Goal: Find contact information: Find contact information

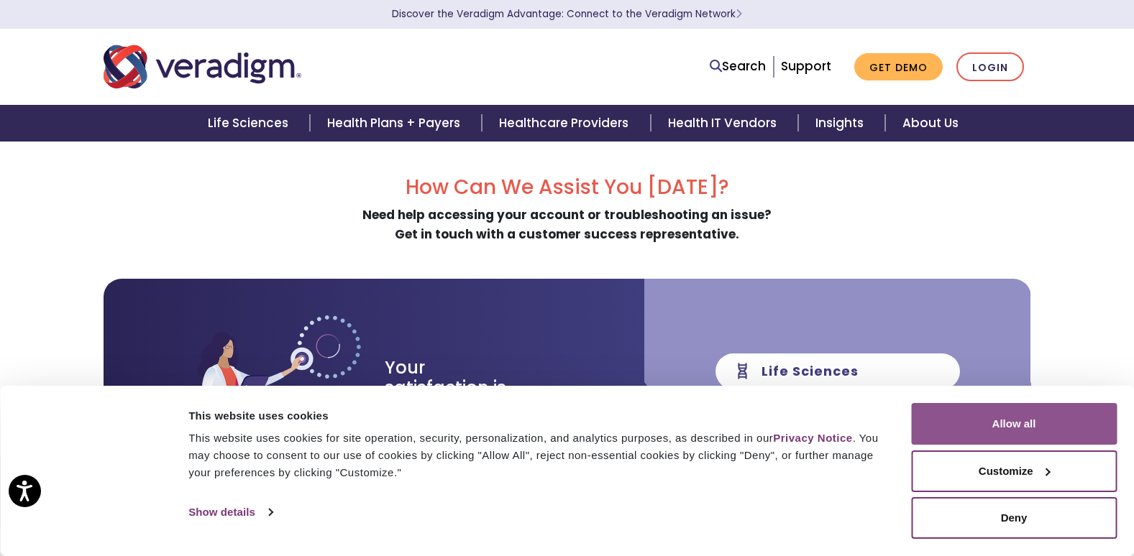
click at [1001, 423] on button "Allow all" at bounding box center [1014, 424] width 206 height 42
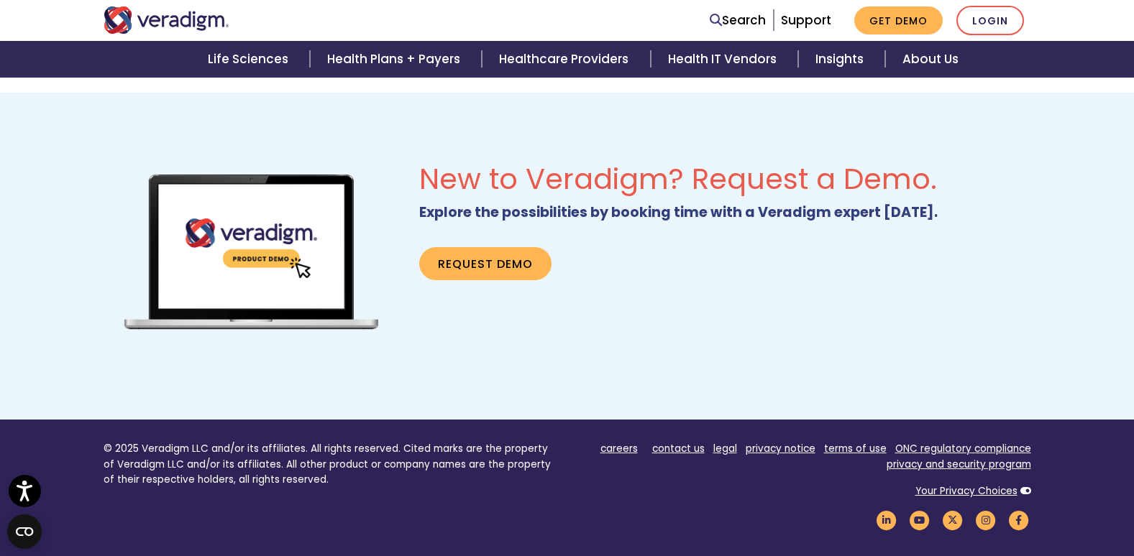
scroll to position [1034, 0]
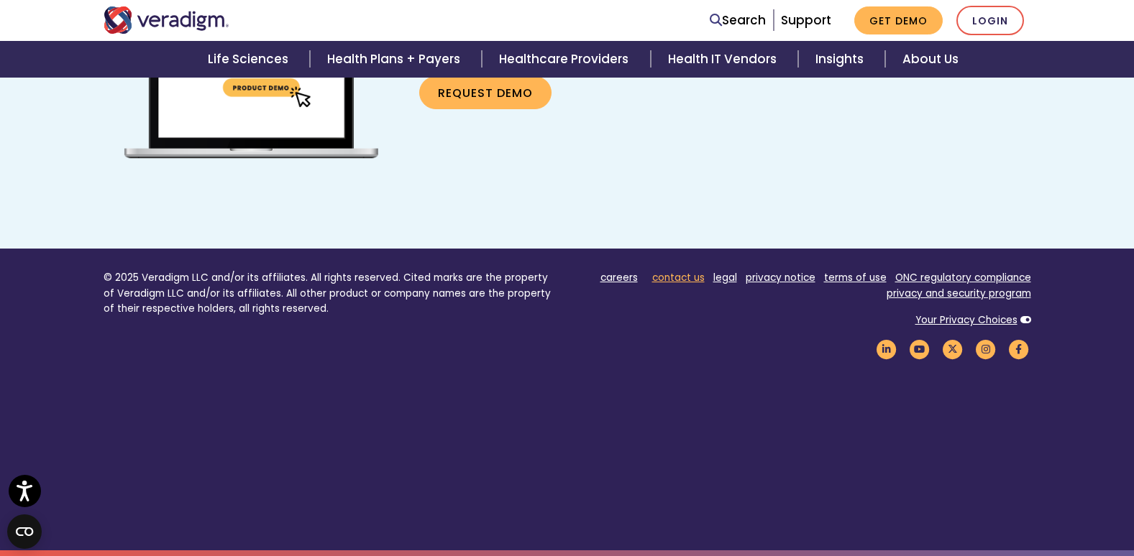
click at [681, 280] on link "contact us" at bounding box center [678, 278] width 52 height 14
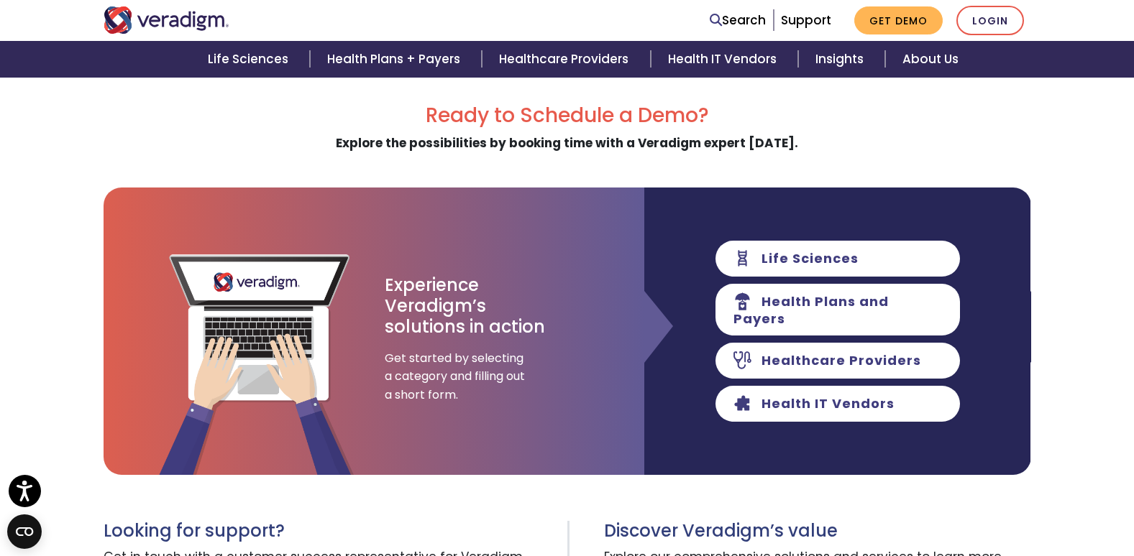
scroll to position [359, 0]
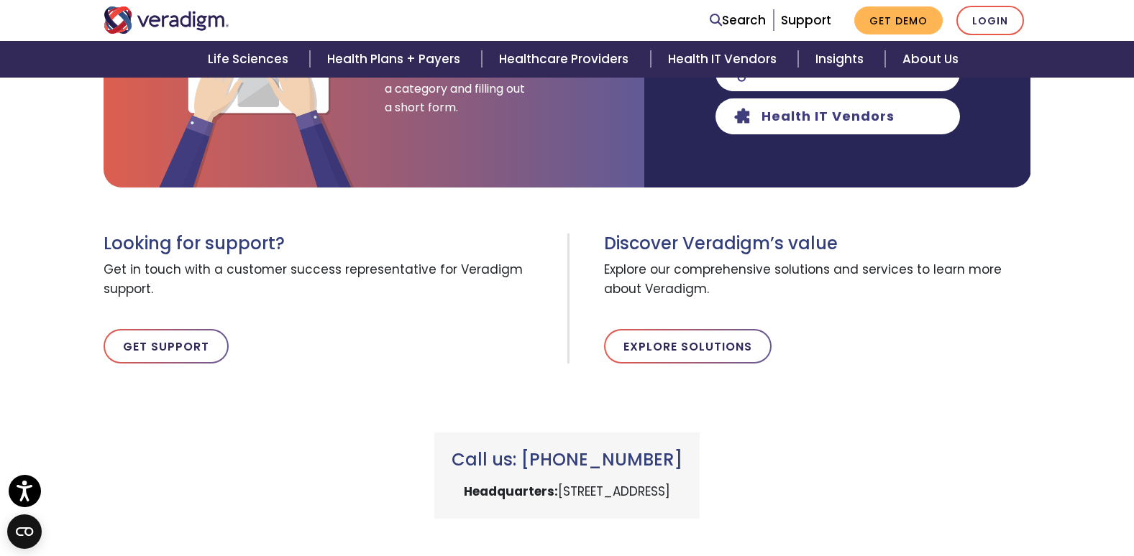
drag, startPoint x: 549, startPoint y: 459, endPoint x: 708, endPoint y: 459, distance: 159.6
click at [682, 459] on h3 "Call us: [PHONE_NUMBER]" at bounding box center [566, 460] width 231 height 21
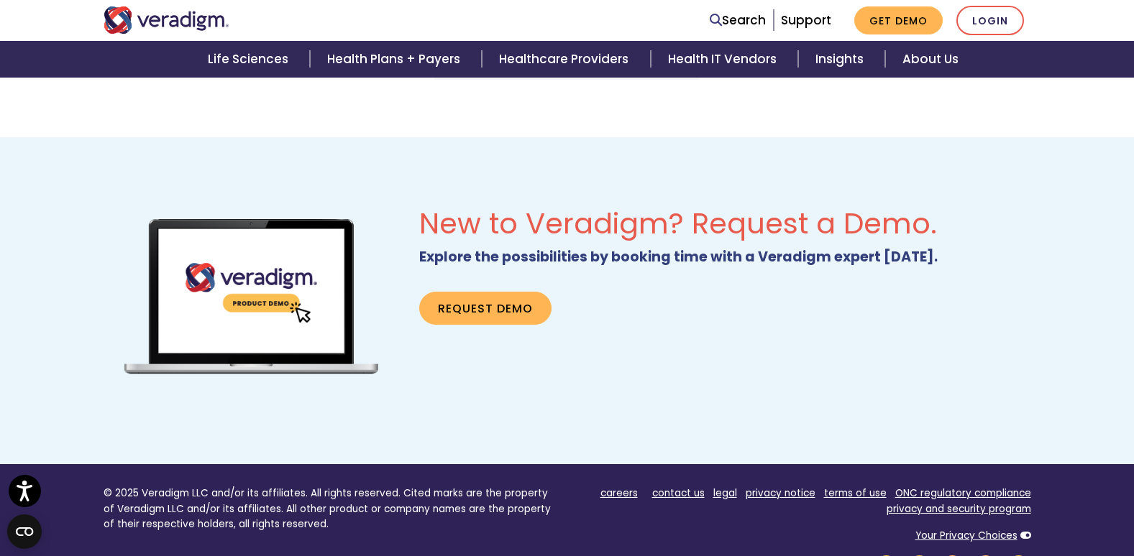
scroll to position [602, 0]
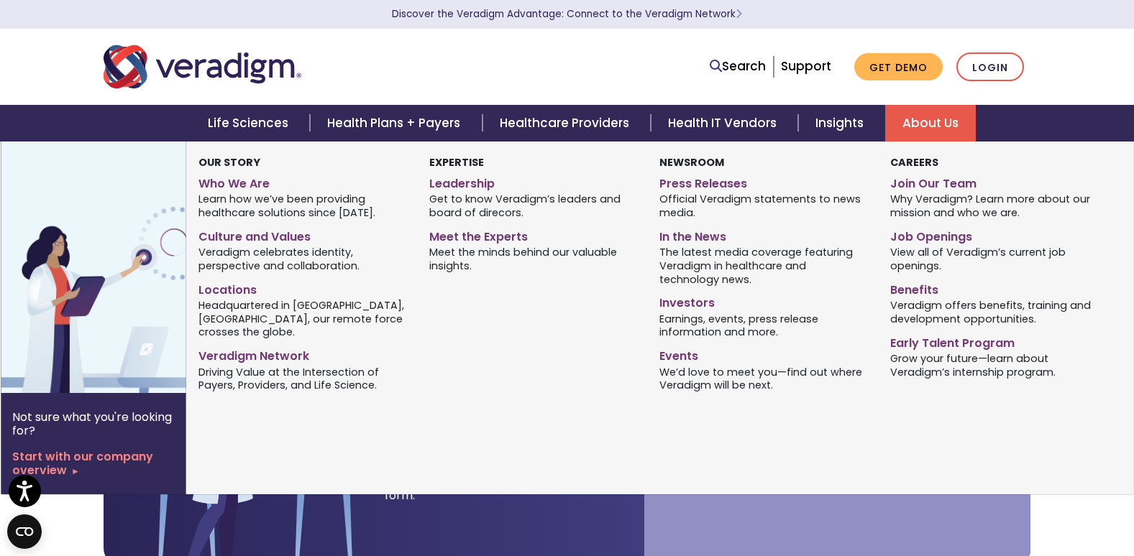
click at [914, 130] on link "About Us" at bounding box center [930, 123] width 91 height 37
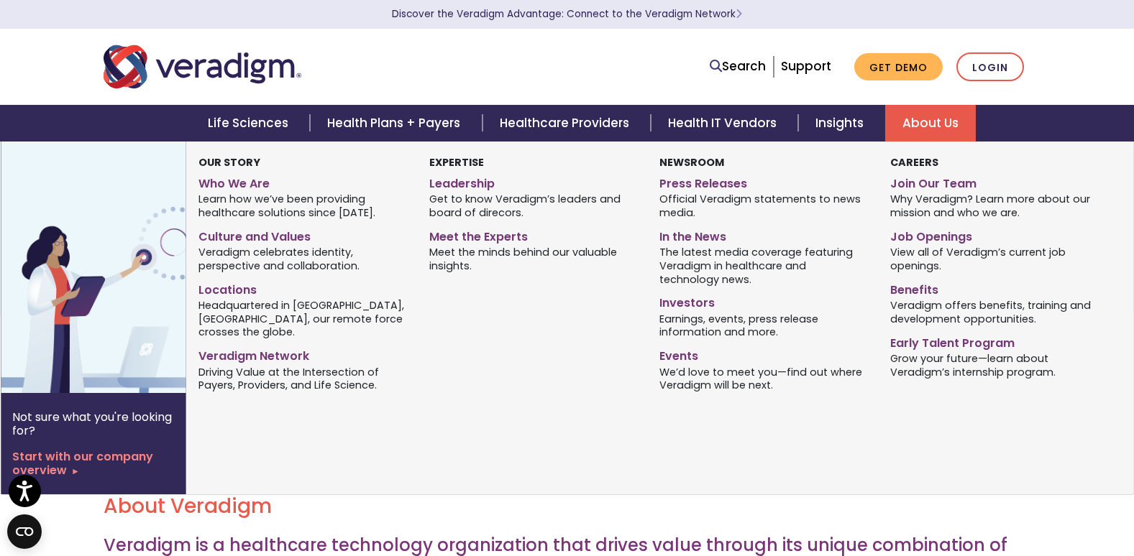
click at [920, 115] on link "About Us" at bounding box center [930, 123] width 91 height 37
click at [441, 181] on link "Leadership" at bounding box center [533, 181] width 209 height 21
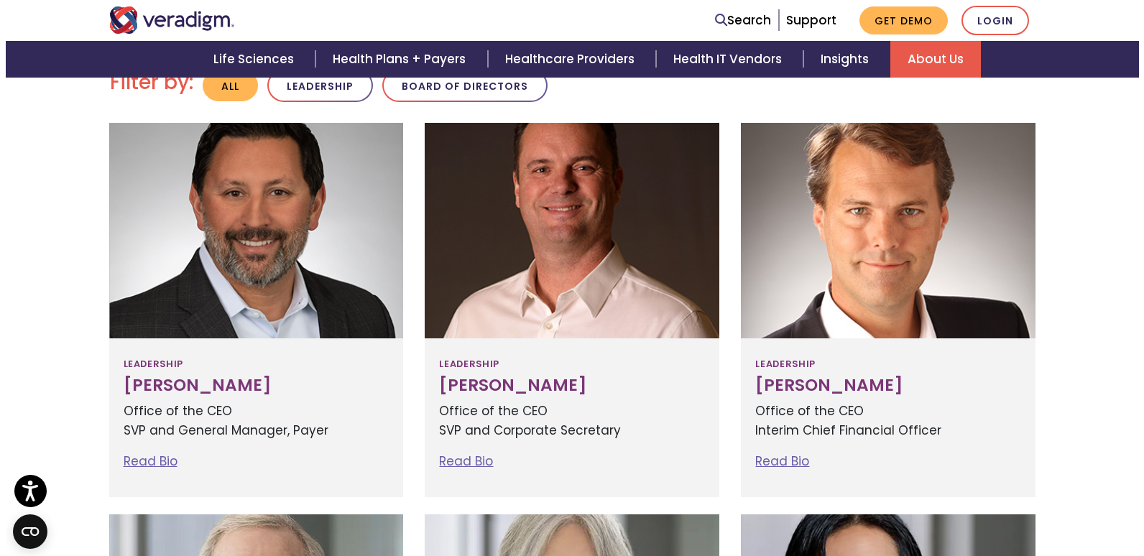
scroll to position [647, 0]
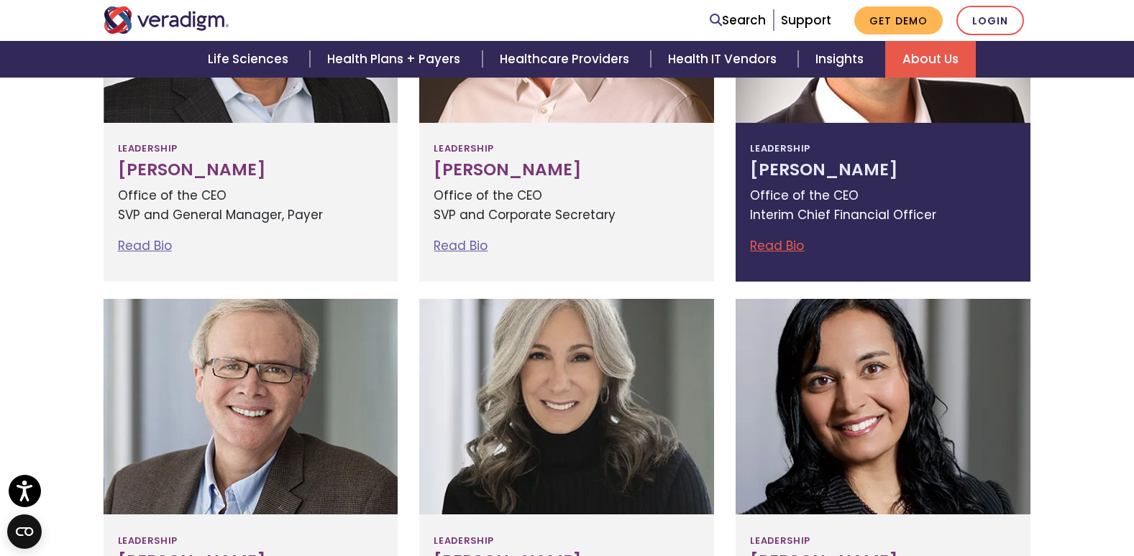
click at [768, 245] on link "Read Bio" at bounding box center [777, 245] width 54 height 17
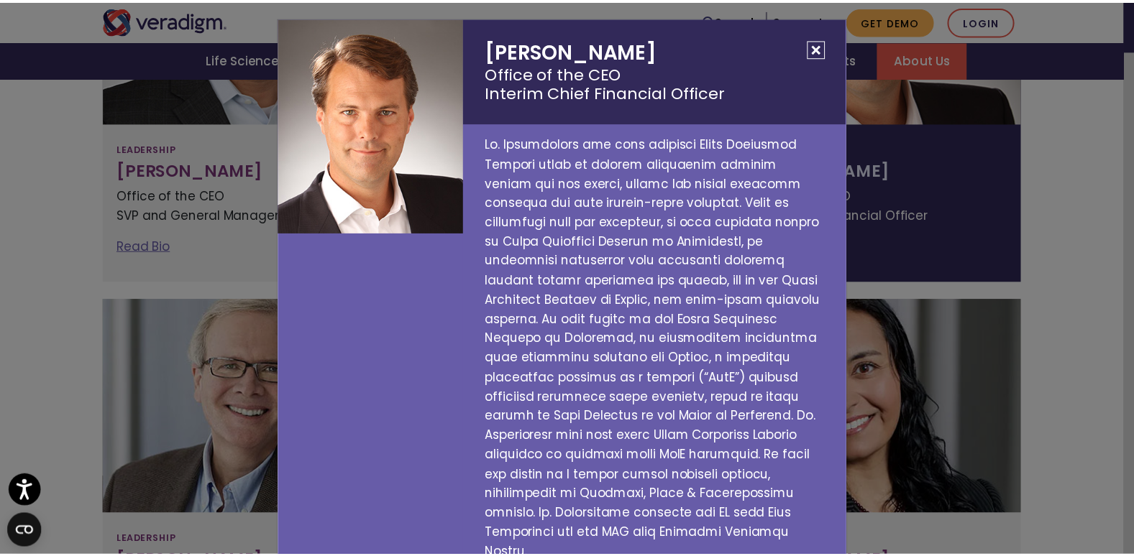
scroll to position [0, 0]
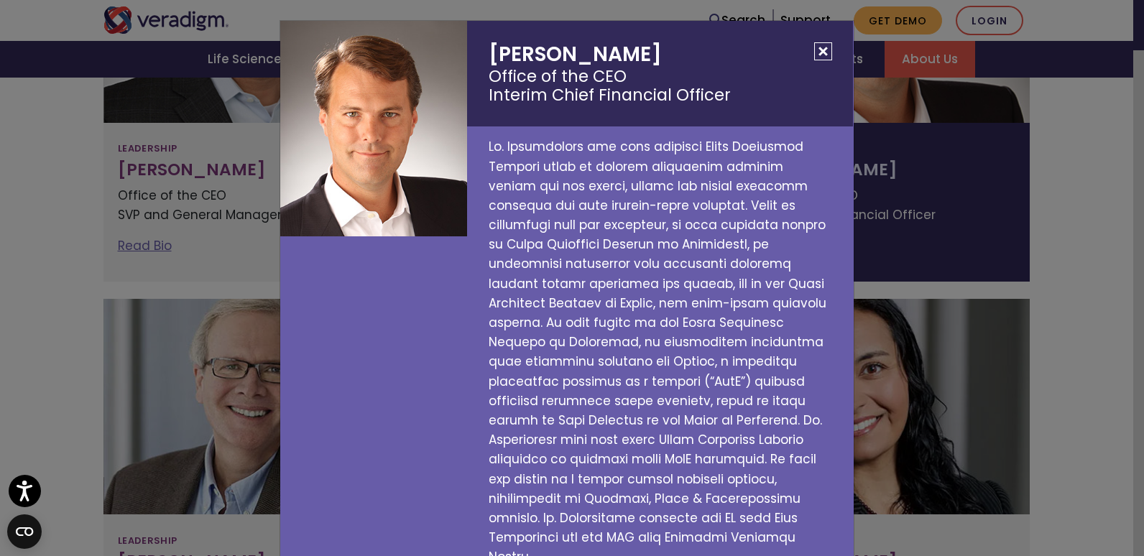
click at [806, 53] on h2 "[PERSON_NAME] Office of the CEO Interim Chief Financial Officer" at bounding box center [660, 74] width 386 height 106
click at [819, 48] on button "Close" at bounding box center [823, 51] width 18 height 18
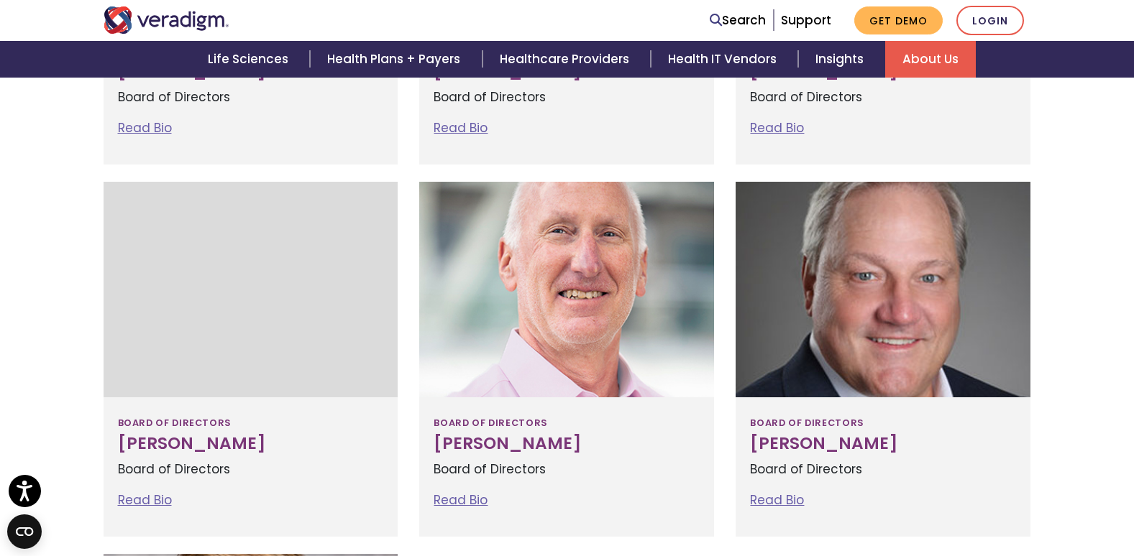
scroll to position [1222, 0]
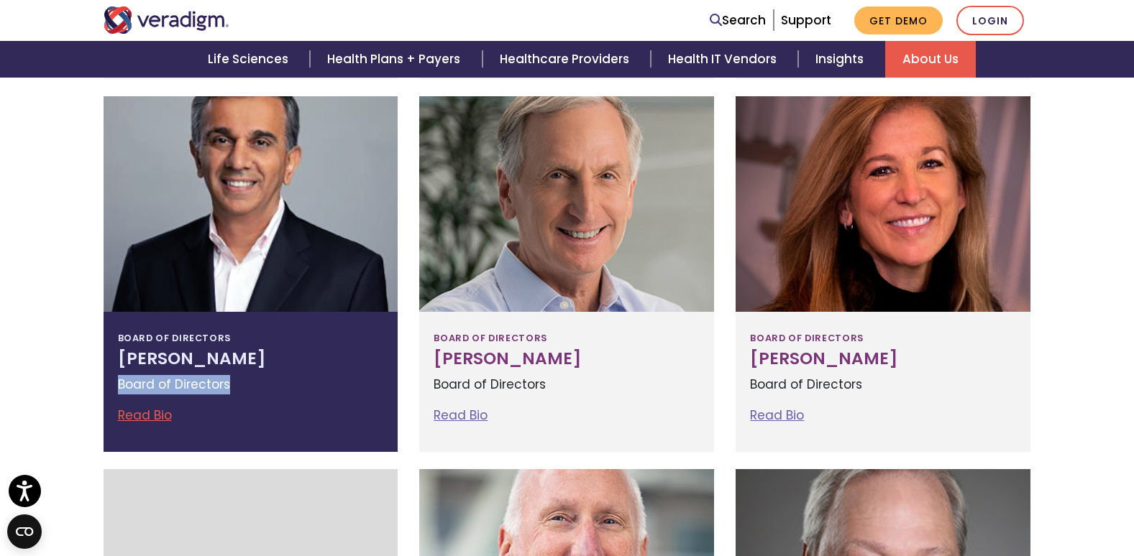
drag, startPoint x: 113, startPoint y: 374, endPoint x: 253, endPoint y: 370, distance: 140.2
click at [253, 370] on div "Board of Directors [PERSON_NAME] Board of Directors Read Bio [PERSON_NAME] Boar…" at bounding box center [251, 381] width 295 height 139
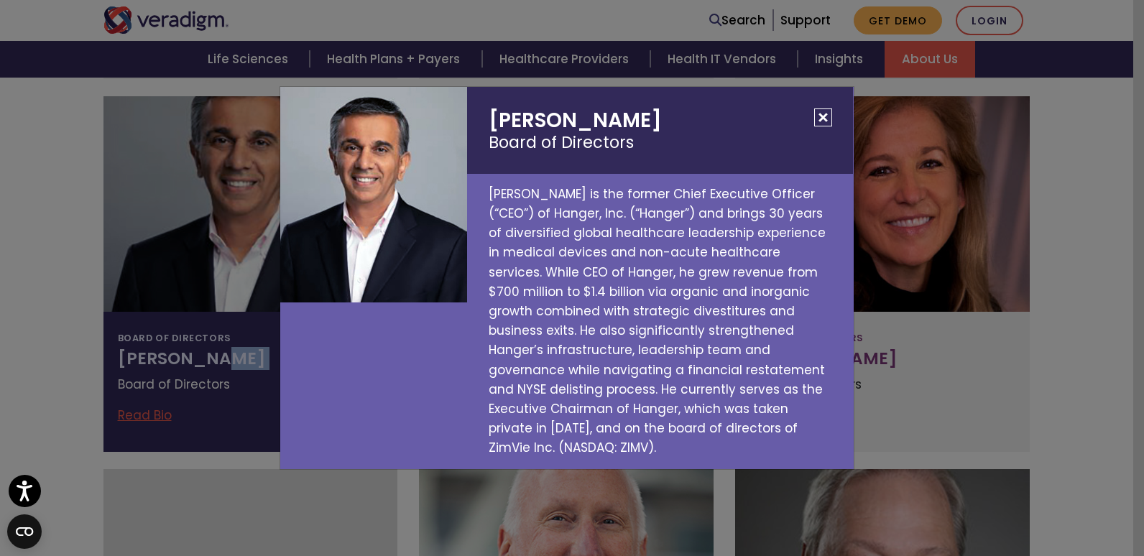
click at [818, 123] on button "Close" at bounding box center [823, 118] width 18 height 18
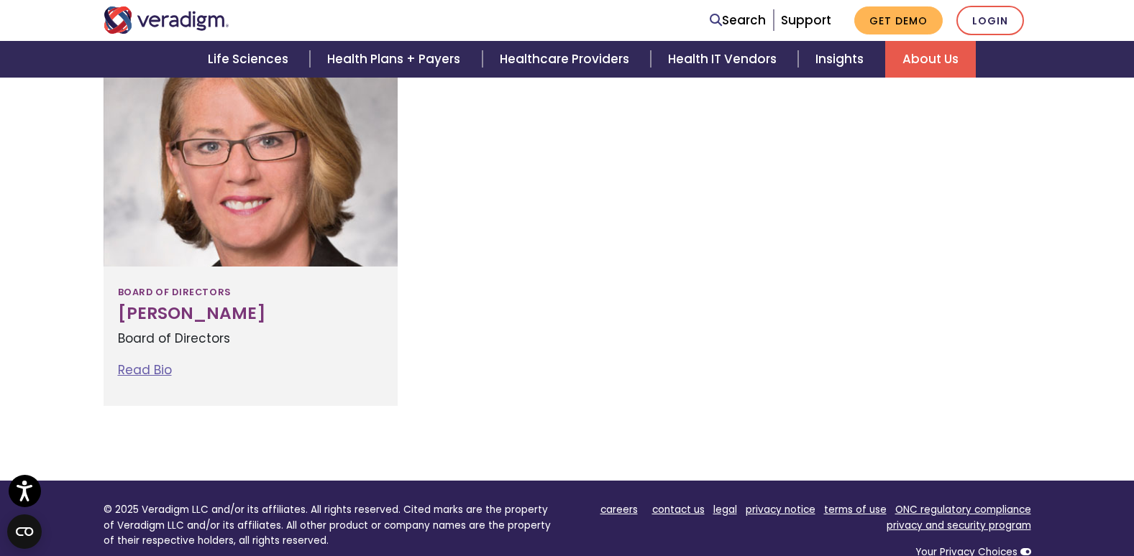
scroll to position [2157, 0]
